Goal: Information Seeking & Learning: Learn about a topic

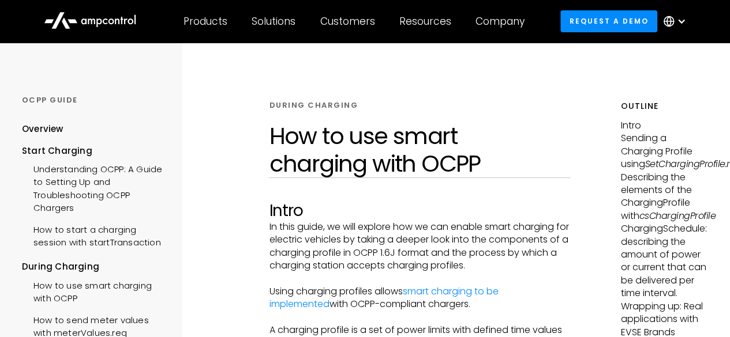
click at [525, 119] on div at bounding box center [419, 117] width 301 height 12
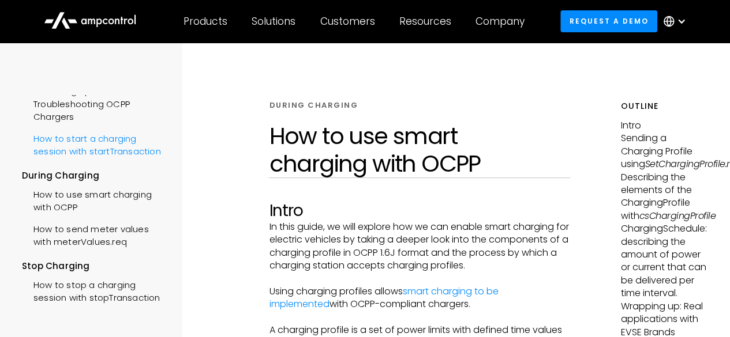
scroll to position [115, 0]
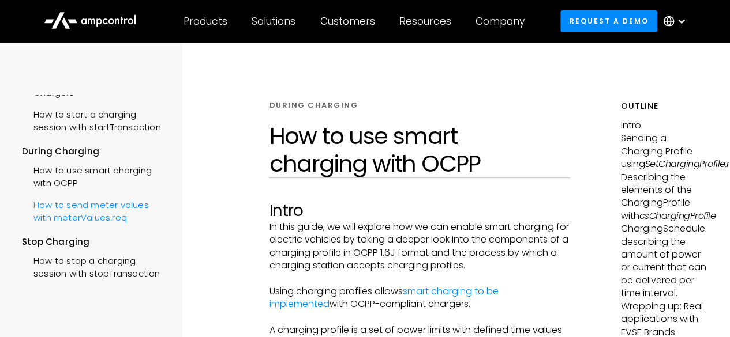
click at [95, 227] on div "How to send meter values with meterValues.req" at bounding box center [95, 210] width 146 height 35
